Goal: Information Seeking & Learning: Learn about a topic

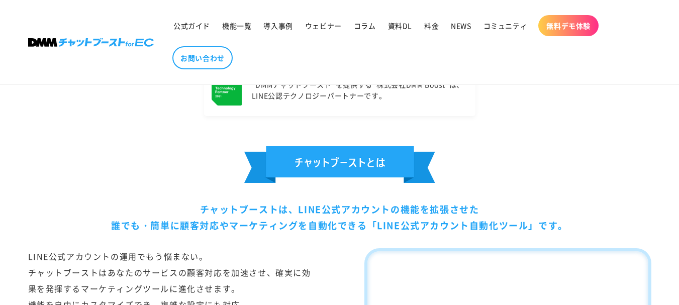
scroll to position [503, 0]
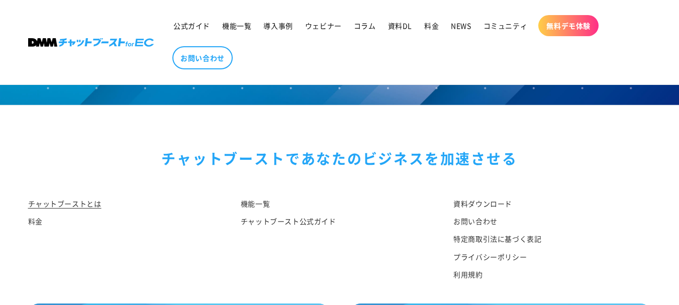
scroll to position [5382, 0]
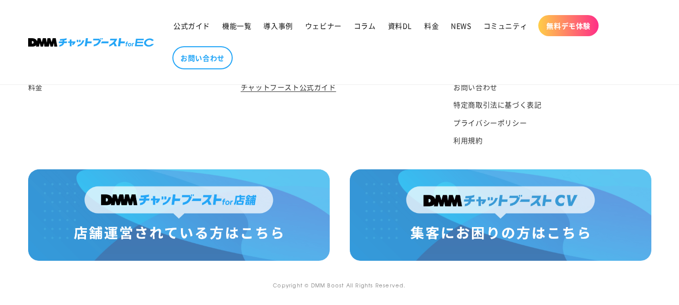
click at [326, 89] on link "チャットブースト公式ガイド" at bounding box center [289, 87] width 96 height 18
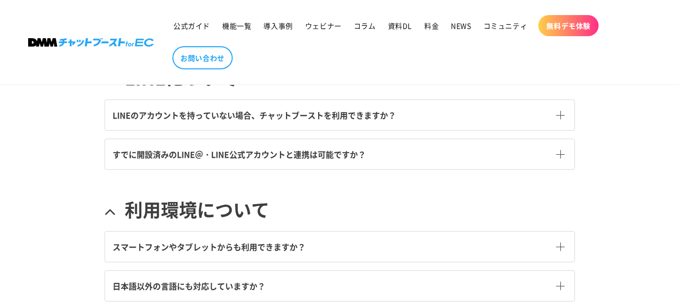
scroll to position [324, 0]
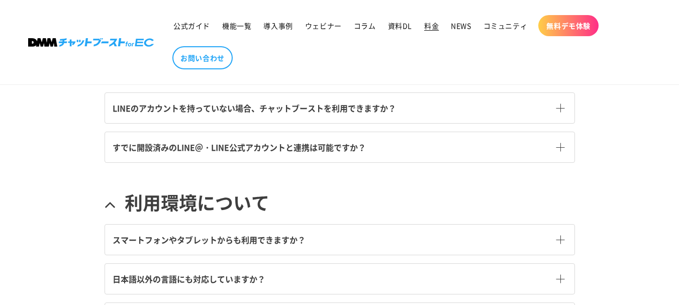
click at [428, 28] on span "料金" at bounding box center [431, 25] width 15 height 9
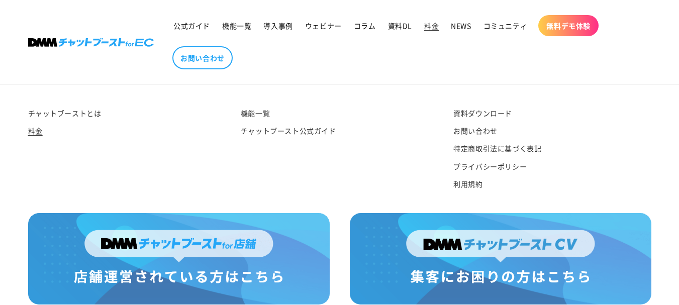
scroll to position [1346, 0]
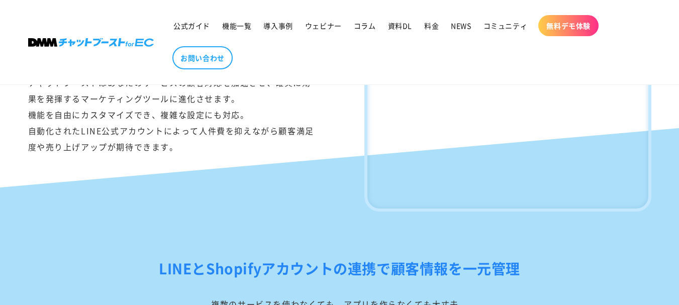
scroll to position [555, 0]
